Goal: Complete application form: Complete application form

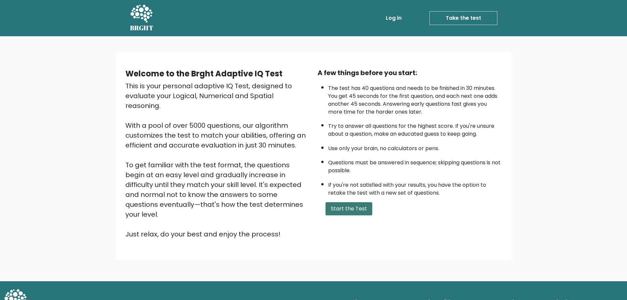
click at [348, 203] on button "Start the Test" at bounding box center [348, 208] width 47 height 13
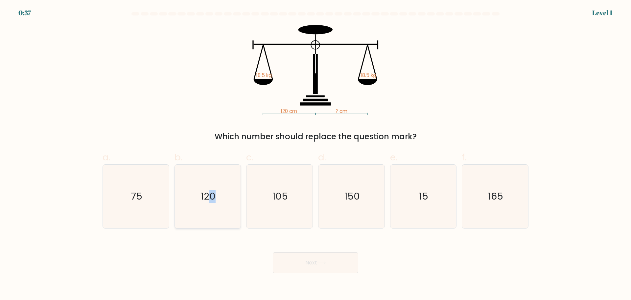
click at [213, 169] on icon "120" at bounding box center [207, 195] width 63 height 63
click at [304, 259] on button "Next" at bounding box center [316, 262] width 86 height 21
click at [211, 203] on icon "120" at bounding box center [207, 195] width 63 height 63
click at [316, 154] on input "b. 120" at bounding box center [316, 152] width 0 height 4
radio input "true"
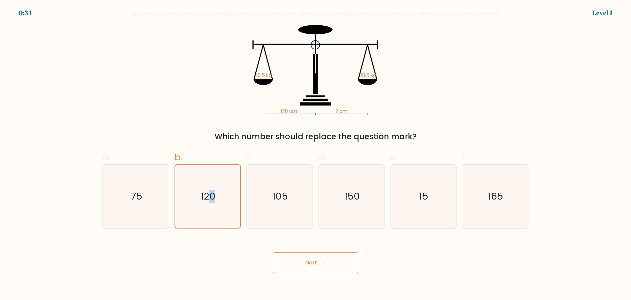
click at [313, 262] on button "Next" at bounding box center [316, 262] width 86 height 21
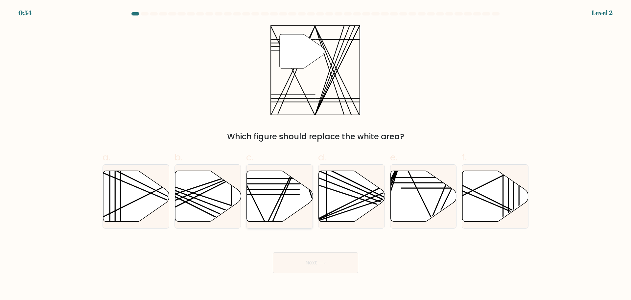
click at [280, 206] on line at bounding box center [271, 223] width 55 height 131
click at [316, 154] on input "c." at bounding box center [316, 152] width 0 height 4
radio input "true"
click at [322, 267] on button "Next" at bounding box center [316, 262] width 86 height 21
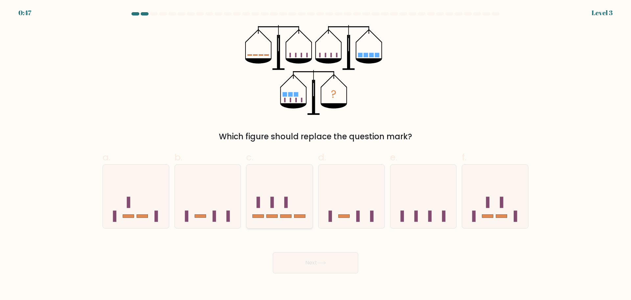
click at [295, 219] on icon at bounding box center [280, 196] width 66 height 55
click at [316, 154] on input "c." at bounding box center [316, 152] width 0 height 4
radio input "true"
click at [311, 271] on button "Next" at bounding box center [316, 262] width 86 height 21
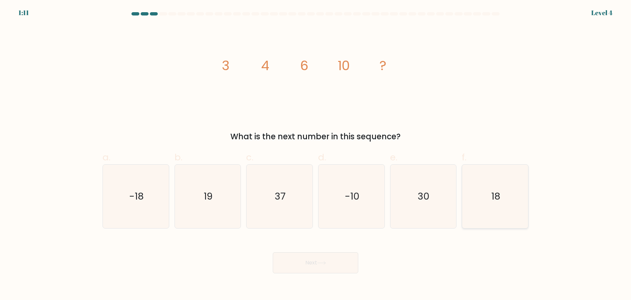
click at [517, 207] on icon "18" at bounding box center [495, 195] width 63 height 63
click at [316, 154] on input "f. 18" at bounding box center [316, 152] width 0 height 4
radio input "true"
click at [342, 259] on button "Next" at bounding box center [316, 262] width 86 height 21
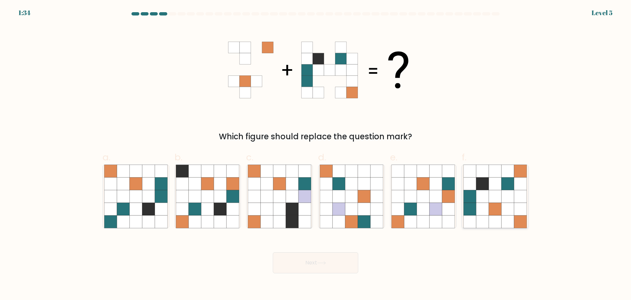
click at [480, 195] on icon at bounding box center [483, 196] width 12 height 12
click at [316, 154] on input "f." at bounding box center [316, 152] width 0 height 4
radio input "true"
click at [333, 260] on button "Next" at bounding box center [316, 262] width 86 height 21
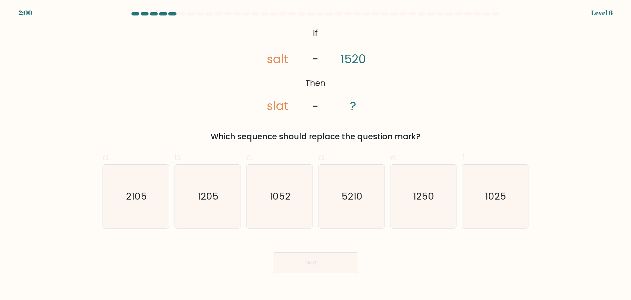
drag, startPoint x: 237, startPoint y: 200, endPoint x: 469, endPoint y: 125, distance: 243.0
click at [469, 125] on div "@import url('https://fonts.googleapis.com/css?family=Abril+Fatface:400,100,100i…" at bounding box center [316, 83] width 434 height 117
click at [421, 198] on text "1250" at bounding box center [424, 195] width 21 height 13
click at [316, 154] on input "e. 1250" at bounding box center [316, 152] width 0 height 4
radio input "true"
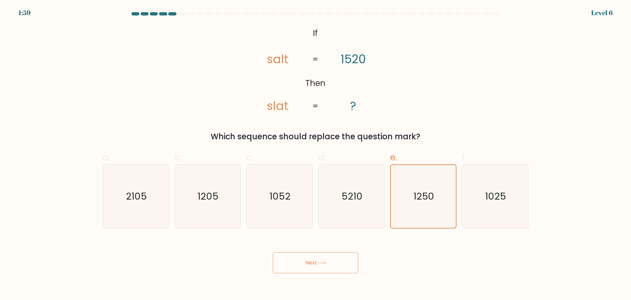
click at [322, 267] on button "Next" at bounding box center [316, 262] width 86 height 21
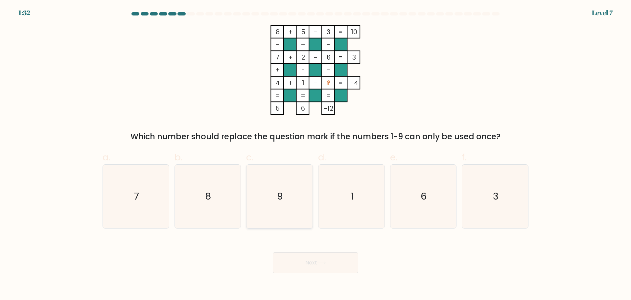
click at [282, 197] on text "9" at bounding box center [281, 195] width 6 height 13
click at [316, 154] on input "c. 9" at bounding box center [316, 152] width 0 height 4
radio input "true"
click at [330, 265] on button "Next" at bounding box center [316, 262] width 86 height 21
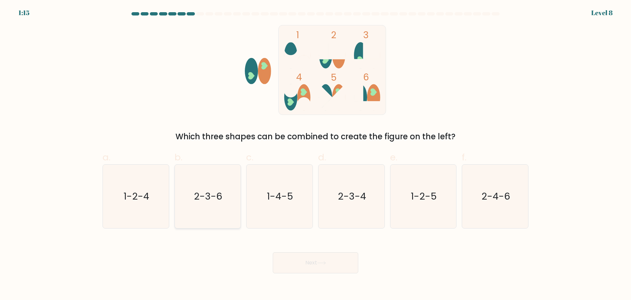
click at [220, 203] on icon "2-3-6" at bounding box center [207, 195] width 63 height 63
click at [316, 154] on input "b. 2-3-6" at bounding box center [316, 152] width 0 height 4
radio input "true"
click at [323, 259] on button "Next" at bounding box center [316, 262] width 86 height 21
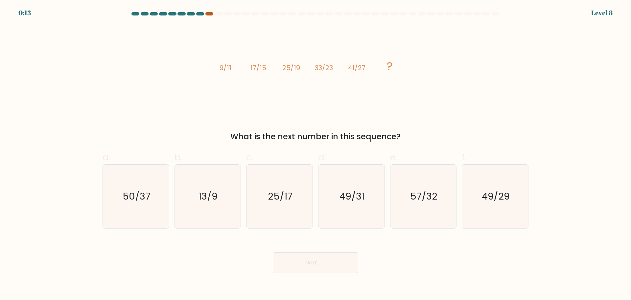
click at [208, 12] on div "0:13 Level 8" at bounding box center [315, 9] width 631 height 18
click at [208, 13] on div at bounding box center [210, 13] width 8 height 3
click at [210, 12] on div at bounding box center [210, 13] width 8 height 3
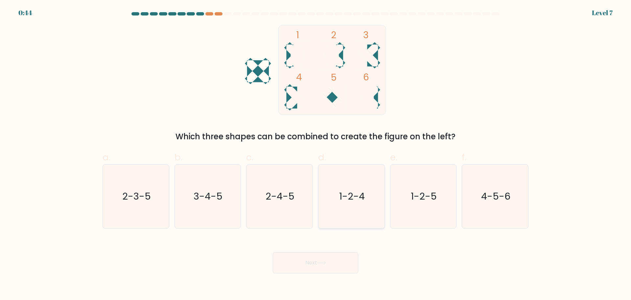
click at [341, 177] on icon "1-2-4" at bounding box center [351, 195] width 63 height 63
click at [316, 154] on input "d. 1-2-4" at bounding box center [316, 152] width 0 height 4
radio input "true"
click at [329, 263] on button "Next" at bounding box center [316, 262] width 86 height 21
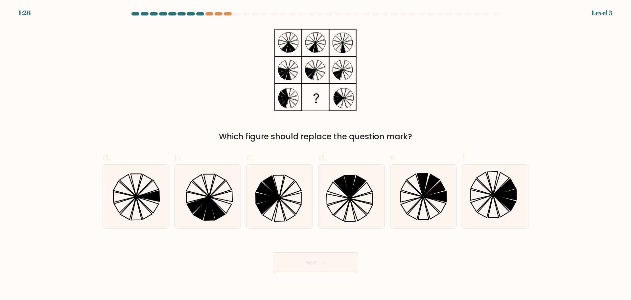
click at [357, 196] on icon at bounding box center [361, 197] width 23 height 11
click at [316, 154] on input "d." at bounding box center [316, 152] width 0 height 4
radio input "true"
drag, startPoint x: 333, startPoint y: 271, endPoint x: 332, endPoint y: 265, distance: 6.0
click at [333, 271] on button "Next" at bounding box center [316, 262] width 86 height 21
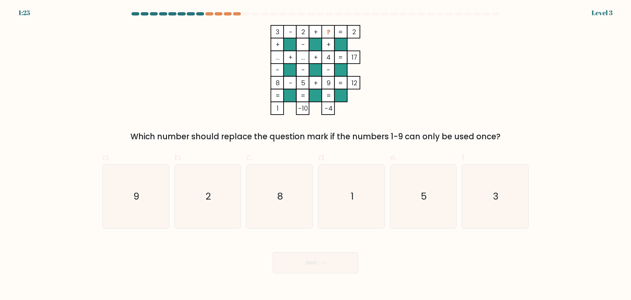
click at [361, 215] on icon "1" at bounding box center [351, 195] width 63 height 63
click at [316, 154] on input "d. 1" at bounding box center [316, 152] width 0 height 4
radio input "true"
click at [337, 265] on button "Next" at bounding box center [316, 262] width 86 height 21
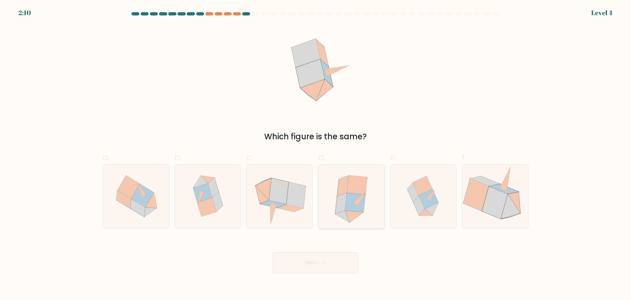
click at [350, 214] on icon at bounding box center [354, 216] width 19 height 12
click at [316, 154] on input "d." at bounding box center [316, 152] width 0 height 4
radio input "true"
drag, startPoint x: 328, startPoint y: 263, endPoint x: 331, endPoint y: 256, distance: 8.1
click at [328, 263] on button "Next" at bounding box center [316, 262] width 86 height 21
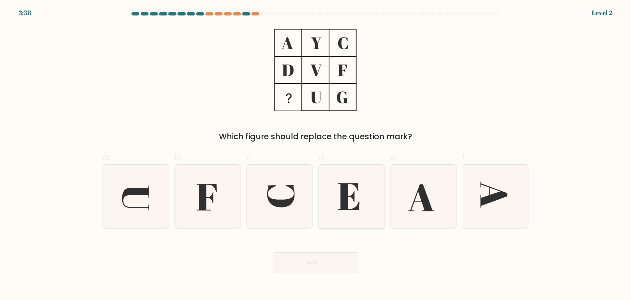
drag, startPoint x: 343, startPoint y: 237, endPoint x: 354, endPoint y: 224, distance: 17.6
click at [357, 209] on icon at bounding box center [348, 196] width 21 height 27
click at [316, 154] on input "d." at bounding box center [316, 152] width 0 height 4
radio input "true"
click at [340, 270] on button "Next" at bounding box center [316, 262] width 86 height 21
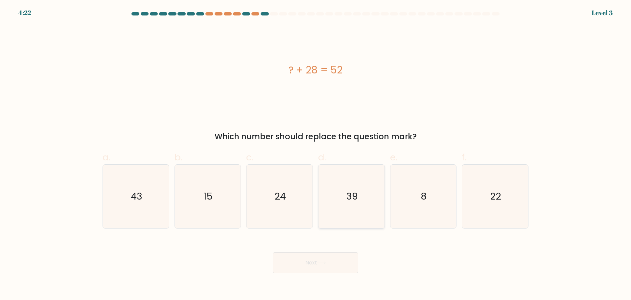
click at [351, 211] on icon "39" at bounding box center [351, 195] width 63 height 63
click at [316, 154] on input "d. 39" at bounding box center [316, 152] width 0 height 4
radio input "true"
click at [341, 261] on button "Next" at bounding box center [316, 262] width 86 height 21
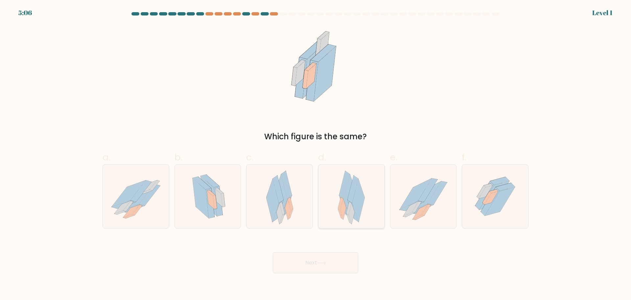
click at [361, 206] on icon at bounding box center [359, 200] width 12 height 43
click at [316, 154] on input "d." at bounding box center [316, 152] width 0 height 4
radio input "true"
click at [347, 263] on button "Next" at bounding box center [316, 262] width 86 height 21
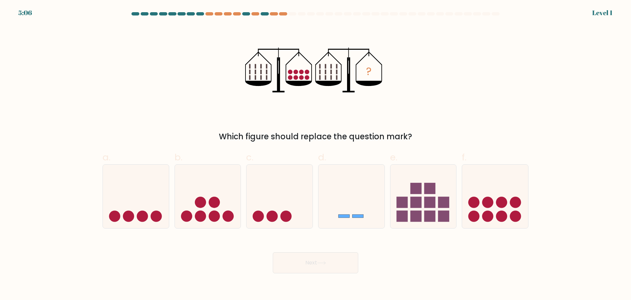
click at [357, 205] on icon at bounding box center [352, 196] width 66 height 55
click at [316, 154] on input "d." at bounding box center [316, 152] width 0 height 4
radio input "true"
click at [345, 256] on button "Next" at bounding box center [316, 262] width 86 height 21
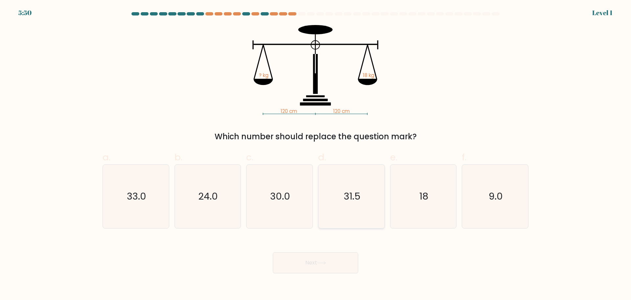
click at [356, 191] on text "31.5" at bounding box center [352, 195] width 17 height 13
click at [316, 154] on input "d. 31.5" at bounding box center [316, 152] width 0 height 4
radio input "true"
click at [347, 260] on button "Next" at bounding box center [316, 262] width 86 height 21
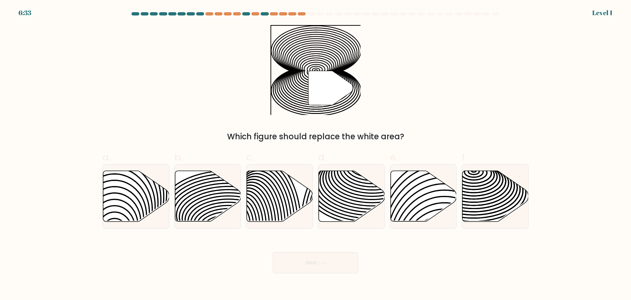
click at [346, 262] on button "Next" at bounding box center [316, 262] width 86 height 21
click at [352, 194] on icon at bounding box center [352, 195] width 66 height 51
click at [316, 154] on input "d." at bounding box center [316, 152] width 0 height 4
radio input "true"
click at [338, 264] on button "Next" at bounding box center [316, 262] width 86 height 21
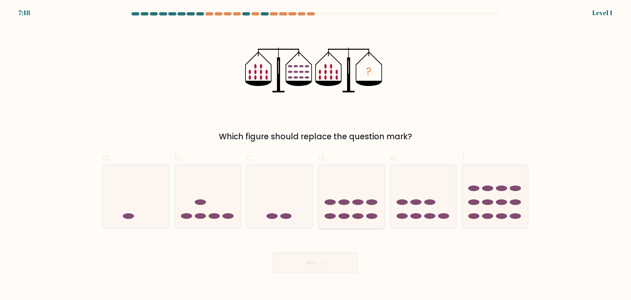
click at [345, 201] on ellipse at bounding box center [344, 202] width 11 height 6
click at [316, 154] on input "d." at bounding box center [316, 152] width 0 height 4
radio input "true"
click at [332, 267] on button "Next" at bounding box center [316, 262] width 86 height 21
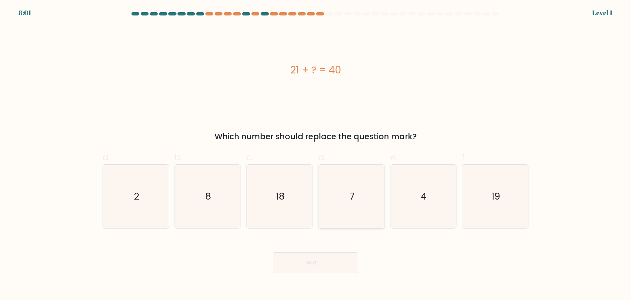
click at [344, 205] on icon "7" at bounding box center [351, 195] width 63 height 63
click at [316, 154] on input "d. 7" at bounding box center [316, 152] width 0 height 4
radio input "true"
click at [326, 265] on button "Next" at bounding box center [316, 262] width 86 height 21
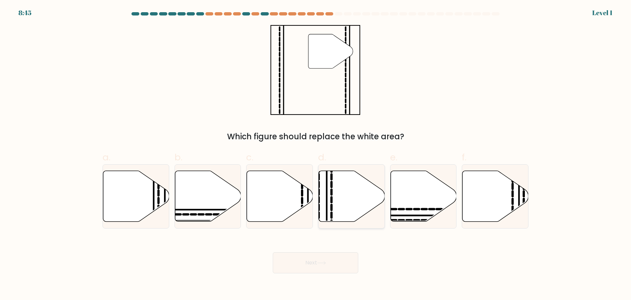
click at [347, 224] on div at bounding box center [351, 196] width 67 height 64
click at [316, 154] on input "d." at bounding box center [316, 152] width 0 height 4
radio input "true"
click at [335, 277] on body "8:45 Level 1" at bounding box center [315, 150] width 631 height 300
click at [334, 267] on button "Next" at bounding box center [316, 262] width 86 height 21
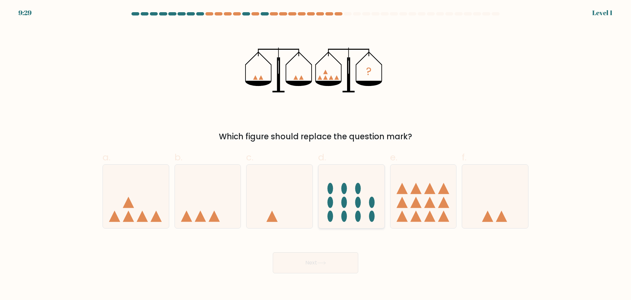
click at [352, 200] on icon at bounding box center [352, 196] width 66 height 55
click at [316, 154] on input "d." at bounding box center [316, 152] width 0 height 4
radio input "true"
click at [345, 261] on button "Next" at bounding box center [316, 262] width 86 height 21
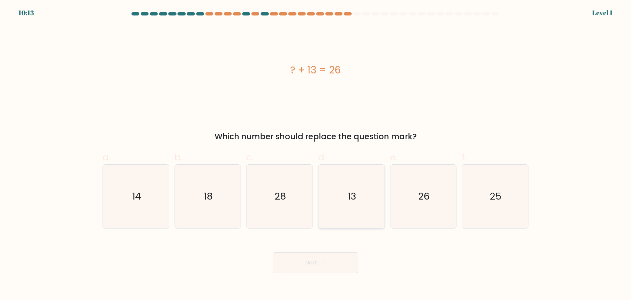
click at [351, 204] on icon "13" at bounding box center [351, 195] width 63 height 63
click at [316, 154] on input "d. 13" at bounding box center [316, 152] width 0 height 4
radio input "true"
drag, startPoint x: 335, startPoint y: 257, endPoint x: 335, endPoint y: 252, distance: 4.3
click at [335, 257] on button "Next" at bounding box center [316, 262] width 86 height 21
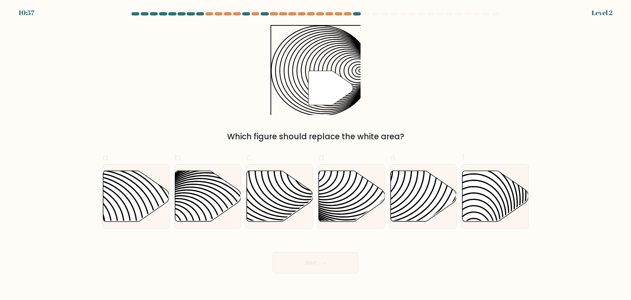
click at [342, 214] on icon at bounding box center [352, 195] width 66 height 51
click at [316, 154] on input "d." at bounding box center [316, 152] width 0 height 4
radio input "true"
drag, startPoint x: 336, startPoint y: 260, endPoint x: 337, endPoint y: 255, distance: 5.3
click at [336, 261] on button "Next" at bounding box center [316, 262] width 86 height 21
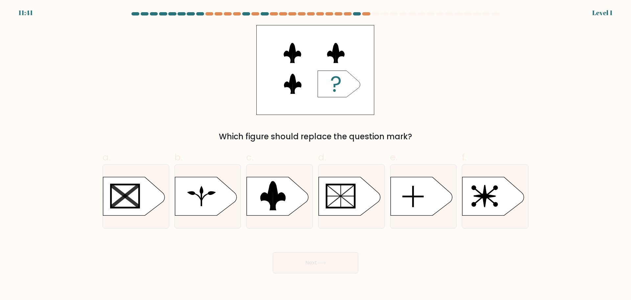
click at [346, 204] on rect at bounding box center [341, 195] width 28 height 23
click at [316, 154] on input "d." at bounding box center [316, 152] width 0 height 4
radio input "true"
drag, startPoint x: 333, startPoint y: 256, endPoint x: 335, endPoint y: 249, distance: 7.3
click at [333, 256] on button "Next" at bounding box center [316, 262] width 86 height 21
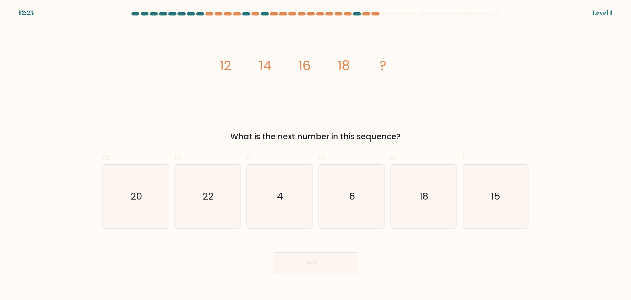
click at [337, 209] on icon "6" at bounding box center [351, 195] width 63 height 63
click at [316, 154] on input "d. 6" at bounding box center [316, 152] width 0 height 4
radio input "true"
click at [332, 255] on button "Next" at bounding box center [316, 262] width 86 height 21
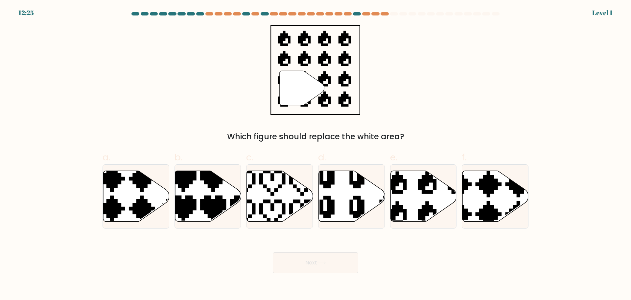
click at [335, 206] on icon at bounding box center [352, 195] width 66 height 51
click at [316, 154] on input "d." at bounding box center [316, 152] width 0 height 4
radio input "true"
drag, startPoint x: 326, startPoint y: 272, endPoint x: 337, endPoint y: 251, distance: 24.1
click at [326, 271] on button "Next" at bounding box center [316, 262] width 86 height 21
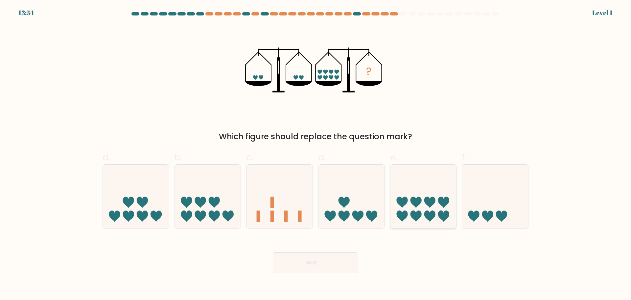
click at [413, 218] on icon at bounding box center [415, 215] width 11 height 11
click at [316, 154] on input "e." at bounding box center [316, 152] width 0 height 4
radio input "true"
click at [348, 263] on button "Next" at bounding box center [316, 262] width 86 height 21
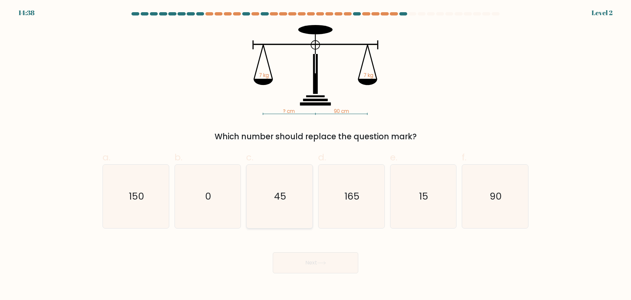
click at [286, 208] on icon "45" at bounding box center [279, 195] width 63 height 63
click at [316, 154] on input "c. 45" at bounding box center [316, 152] width 0 height 4
radio input "true"
click at [302, 264] on button "Next" at bounding box center [316, 262] width 86 height 21
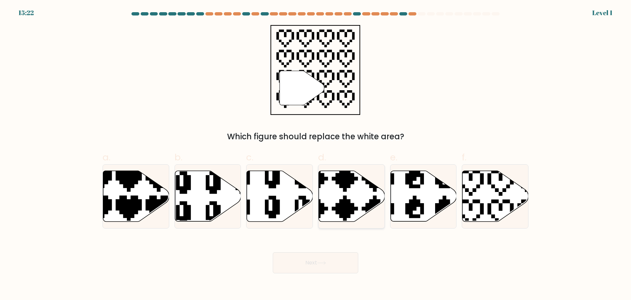
click at [361, 210] on icon at bounding box center [352, 195] width 66 height 51
click at [316, 154] on input "d." at bounding box center [316, 152] width 0 height 4
radio input "true"
click at [337, 266] on button "Next" at bounding box center [316, 262] width 86 height 21
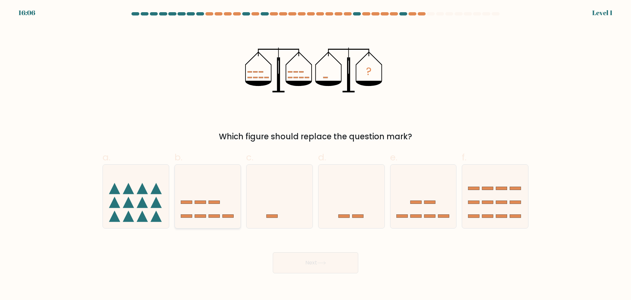
click at [205, 202] on rect at bounding box center [200, 201] width 11 height 3
click at [316, 154] on input "b." at bounding box center [316, 152] width 0 height 4
radio input "true"
click at [321, 268] on button "Next" at bounding box center [316, 262] width 86 height 21
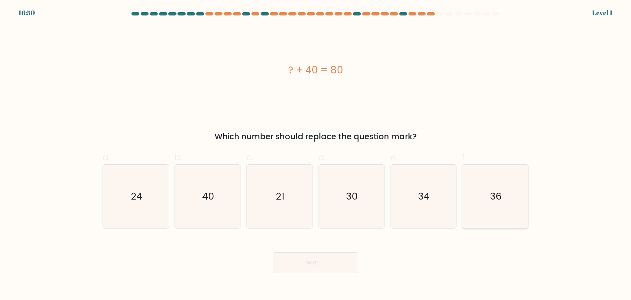
click at [496, 205] on icon "36" at bounding box center [495, 195] width 63 height 63
click at [316, 154] on input "f. 36" at bounding box center [316, 152] width 0 height 4
radio input "true"
click at [315, 258] on button "Next" at bounding box center [316, 262] width 86 height 21
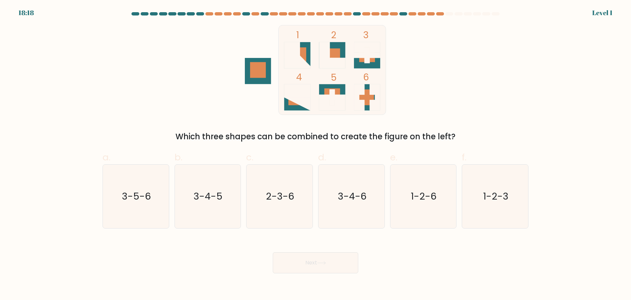
click at [173, 194] on div "b. 3-4-5" at bounding box center [208, 189] width 72 height 78
click at [142, 195] on text "3-5-6" at bounding box center [136, 195] width 29 height 13
click at [316, 154] on input "a. 3-5-6" at bounding box center [316, 152] width 0 height 4
radio input "true"
click at [311, 256] on button "Next" at bounding box center [316, 262] width 86 height 21
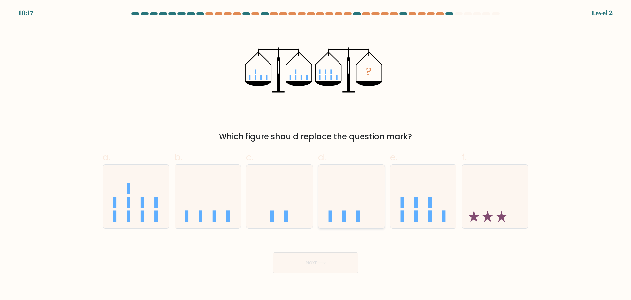
click at [350, 197] on icon at bounding box center [352, 196] width 66 height 55
click at [316, 154] on input "d." at bounding box center [316, 152] width 0 height 4
radio input "true"
drag, startPoint x: 349, startPoint y: 269, endPoint x: 348, endPoint y: 265, distance: 4.1
click at [350, 268] on button "Next" at bounding box center [316, 262] width 86 height 21
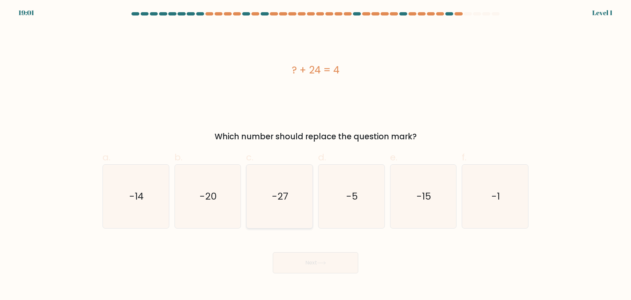
click at [271, 209] on icon "-27" at bounding box center [279, 195] width 63 height 63
click at [316, 154] on input "c. -27" at bounding box center [316, 152] width 0 height 4
radio input "true"
drag, startPoint x: 305, startPoint y: 266, endPoint x: 306, endPoint y: 258, distance: 7.7
click at [305, 266] on button "Next" at bounding box center [316, 262] width 86 height 21
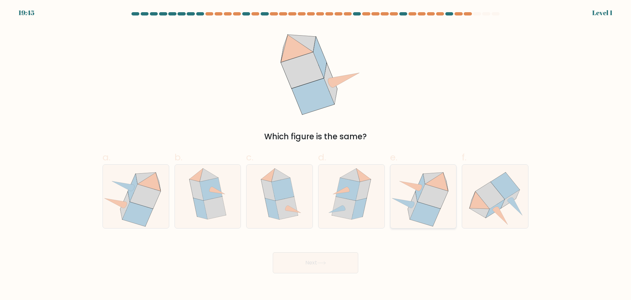
click at [432, 205] on icon at bounding box center [433, 196] width 31 height 24
click at [316, 154] on input "e." at bounding box center [316, 152] width 0 height 4
radio input "true"
click at [344, 264] on button "Next" at bounding box center [316, 262] width 86 height 21
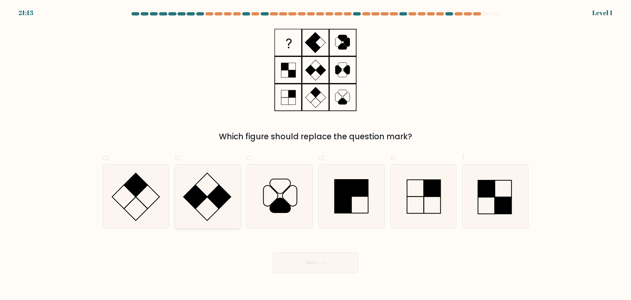
drag, startPoint x: 241, startPoint y: 200, endPoint x: 237, endPoint y: 200, distance: 3.9
click at [237, 200] on div "b." at bounding box center [208, 189] width 72 height 78
click at [236, 200] on icon at bounding box center [207, 195] width 63 height 63
click at [316, 154] on input "b." at bounding box center [316, 152] width 0 height 4
radio input "true"
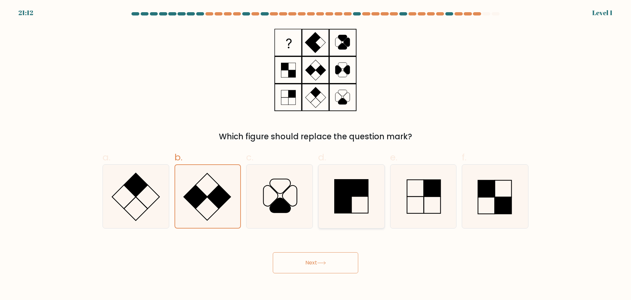
click at [318, 188] on div "d." at bounding box center [352, 189] width 72 height 78
click at [268, 193] on icon at bounding box center [279, 195] width 63 height 63
click at [316, 154] on input "c." at bounding box center [316, 152] width 0 height 4
radio input "true"
click at [321, 261] on icon at bounding box center [321, 263] width 9 height 4
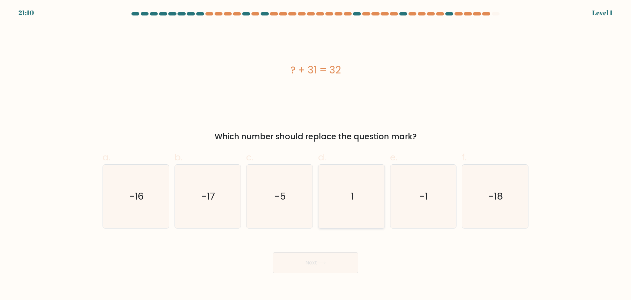
click at [368, 198] on icon "1" at bounding box center [351, 195] width 63 height 63
click at [316, 154] on input "d. 1" at bounding box center [316, 152] width 0 height 4
radio input "true"
click at [354, 258] on button "Next" at bounding box center [316, 262] width 86 height 21
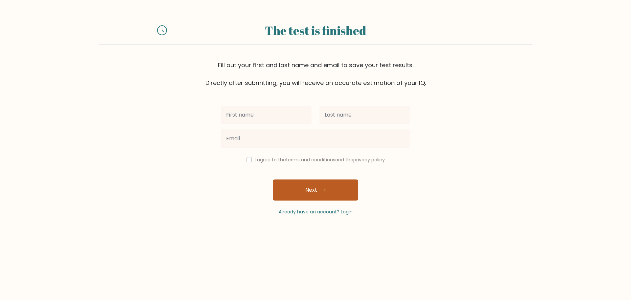
click at [319, 192] on button "Next" at bounding box center [316, 189] width 86 height 21
drag, startPoint x: 284, startPoint y: 156, endPoint x: 275, endPoint y: 153, distance: 9.9
